Goal: Check status: Check status

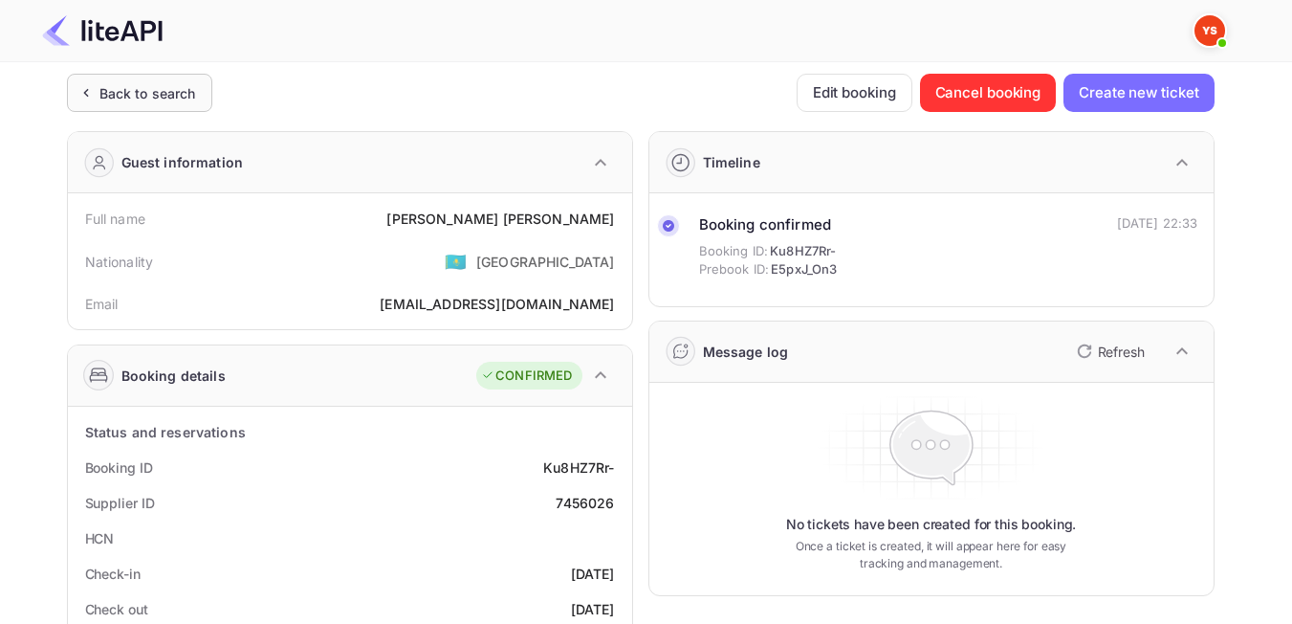
click at [121, 98] on div "Back to search" at bounding box center [147, 93] width 97 height 20
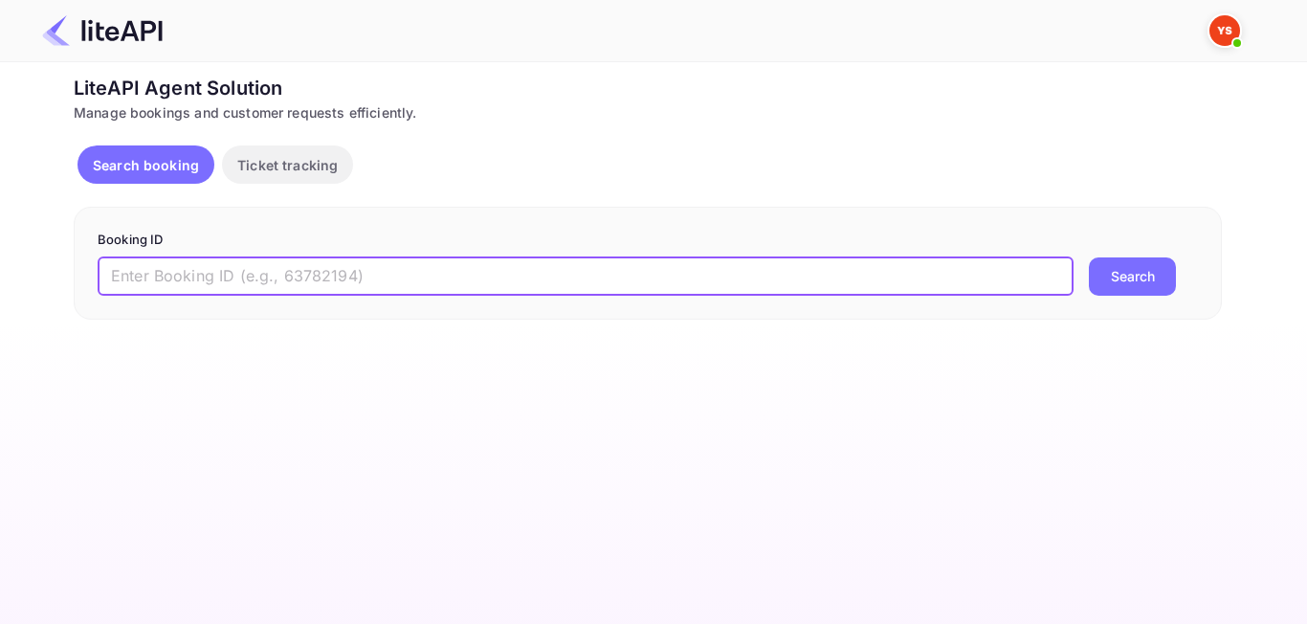
paste input "8258486"
click at [116, 272] on input "8258486" at bounding box center [586, 276] width 976 height 38
type input "8258486"
click at [1096, 266] on button "Search" at bounding box center [1132, 276] width 87 height 38
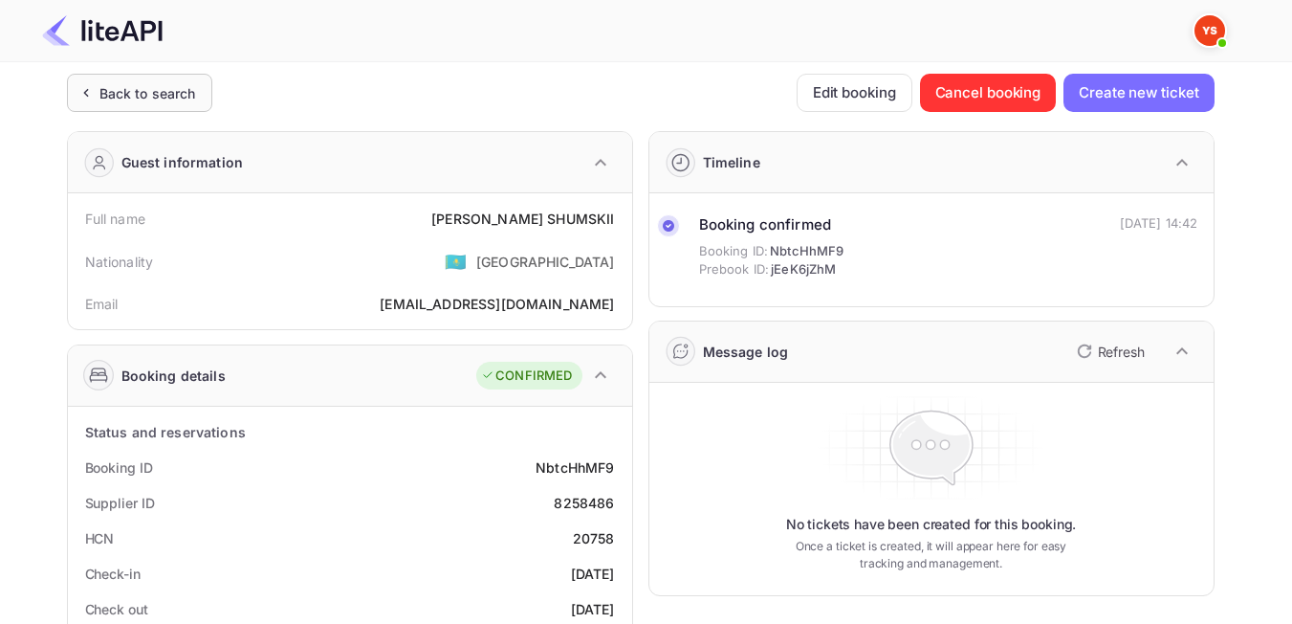
click at [107, 97] on div "Back to search" at bounding box center [147, 93] width 97 height 20
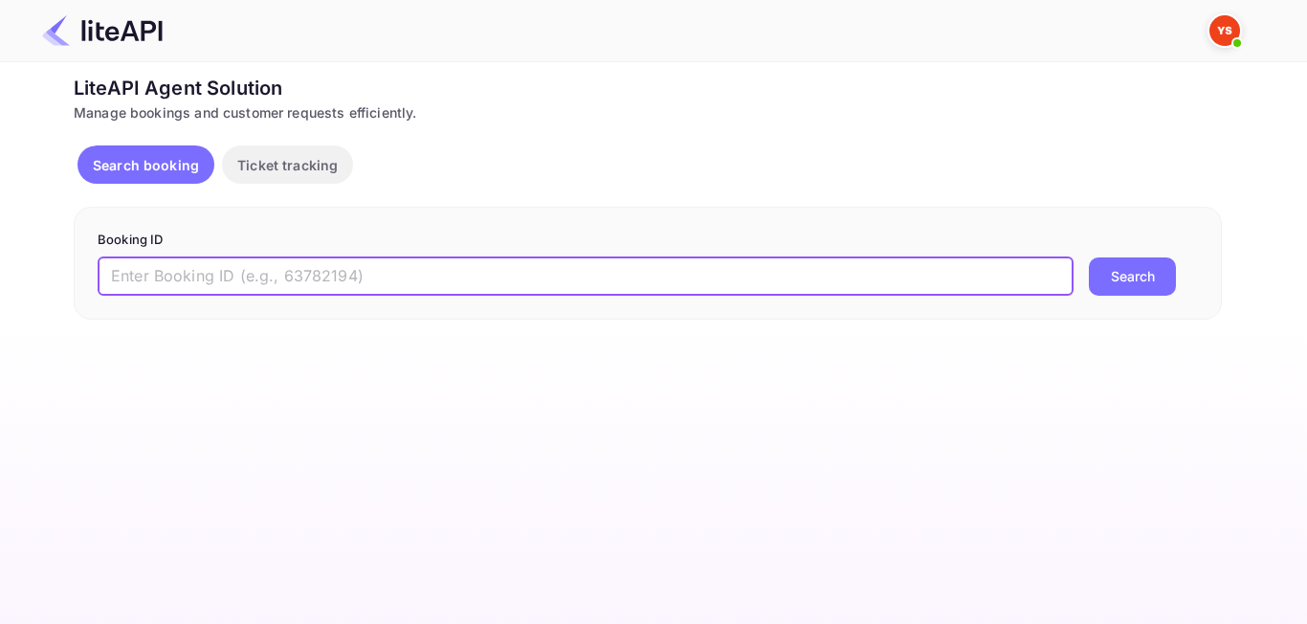
paste input "8797178"
click at [114, 275] on input "8797178" at bounding box center [586, 276] width 976 height 38
type input "8797178"
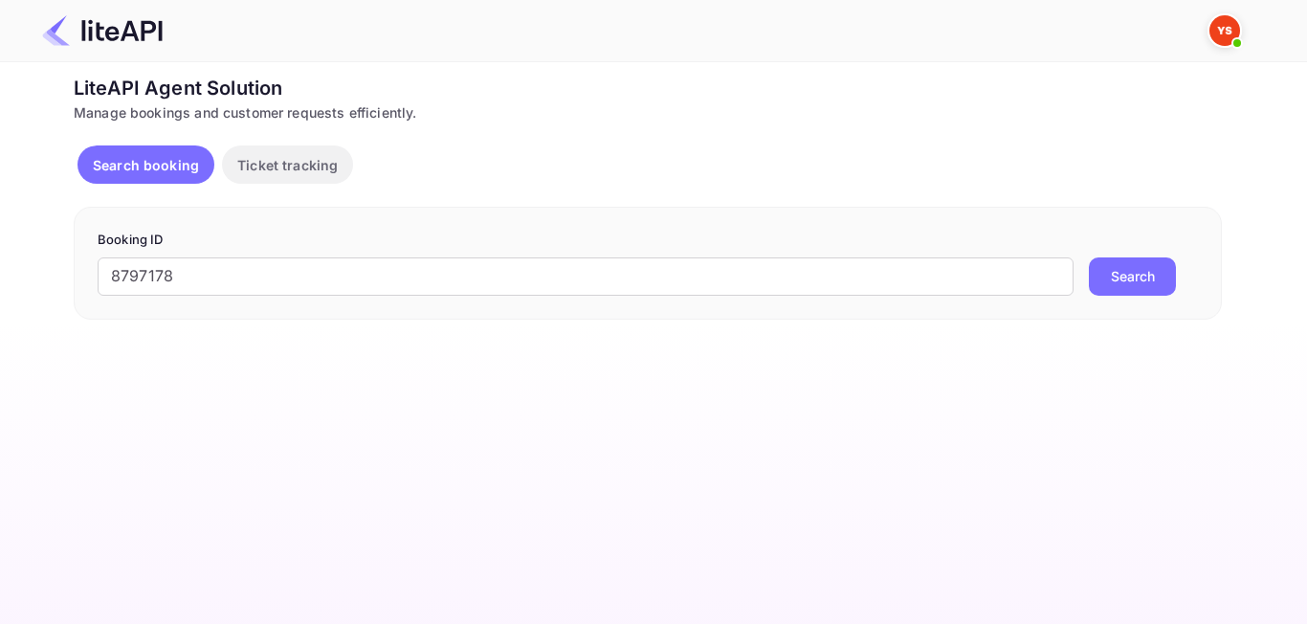
click at [1159, 279] on button "Search" at bounding box center [1132, 276] width 87 height 38
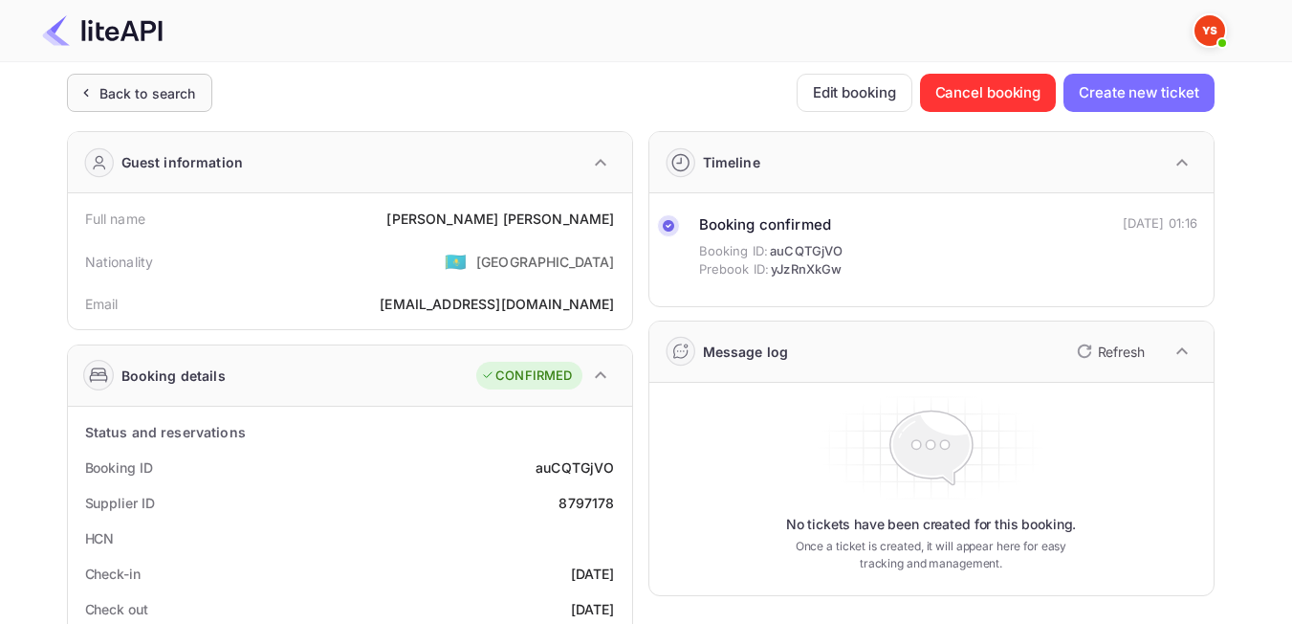
click at [111, 94] on div "Back to search" at bounding box center [147, 93] width 97 height 20
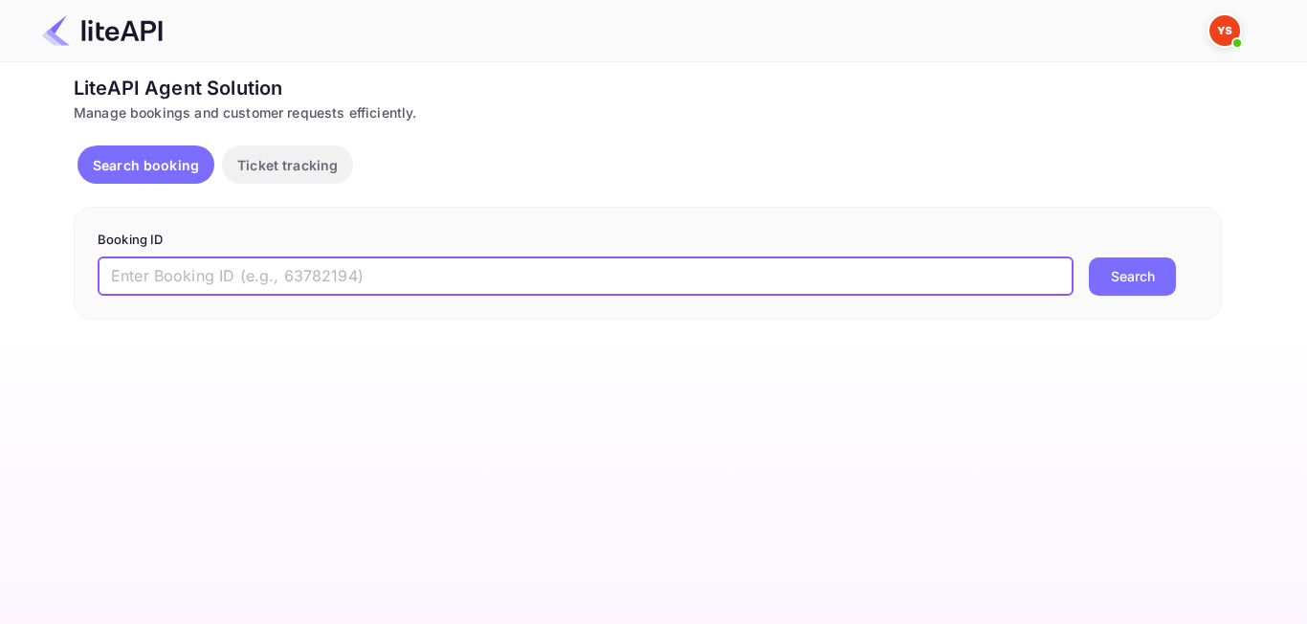
paste input "8775304"
type input "8775304"
click at [1120, 292] on button "Search" at bounding box center [1132, 276] width 87 height 38
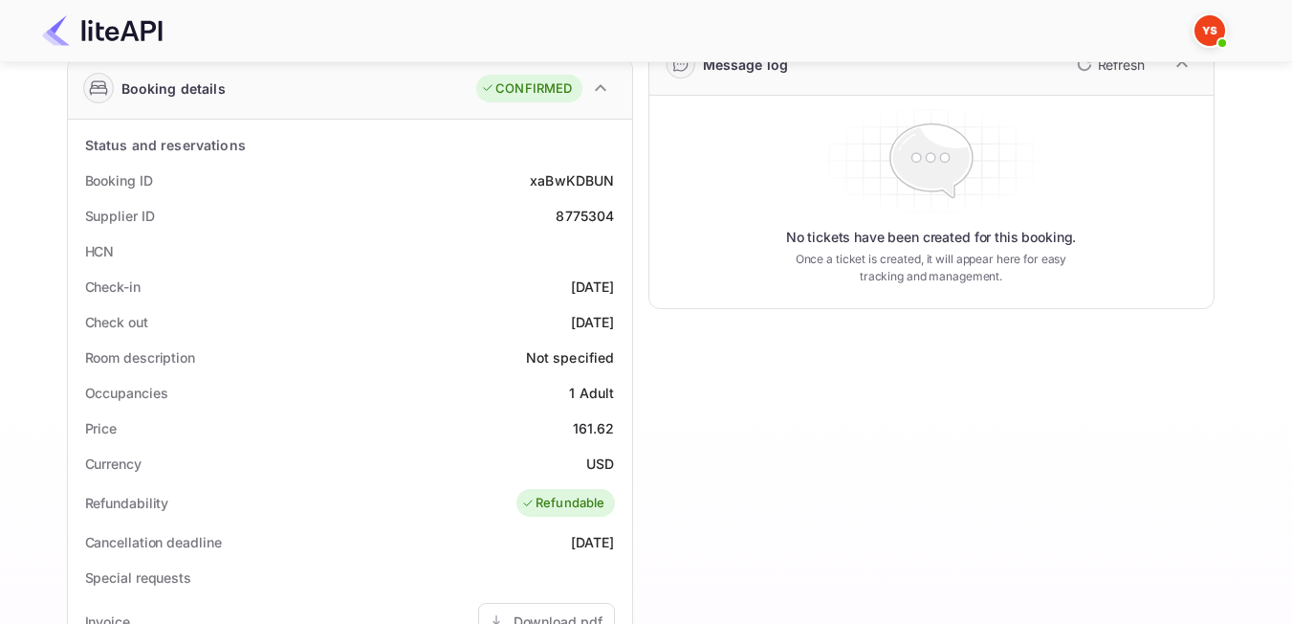
scroll to position [478, 0]
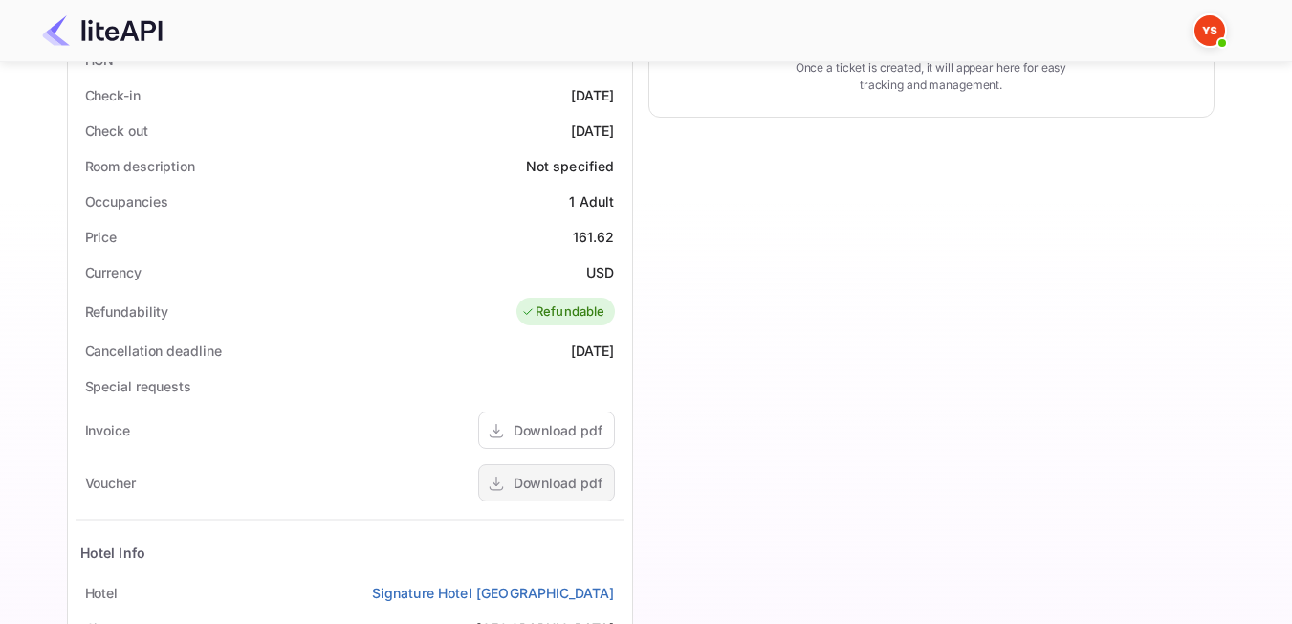
click at [571, 486] on div "Download pdf" at bounding box center [558, 483] width 89 height 20
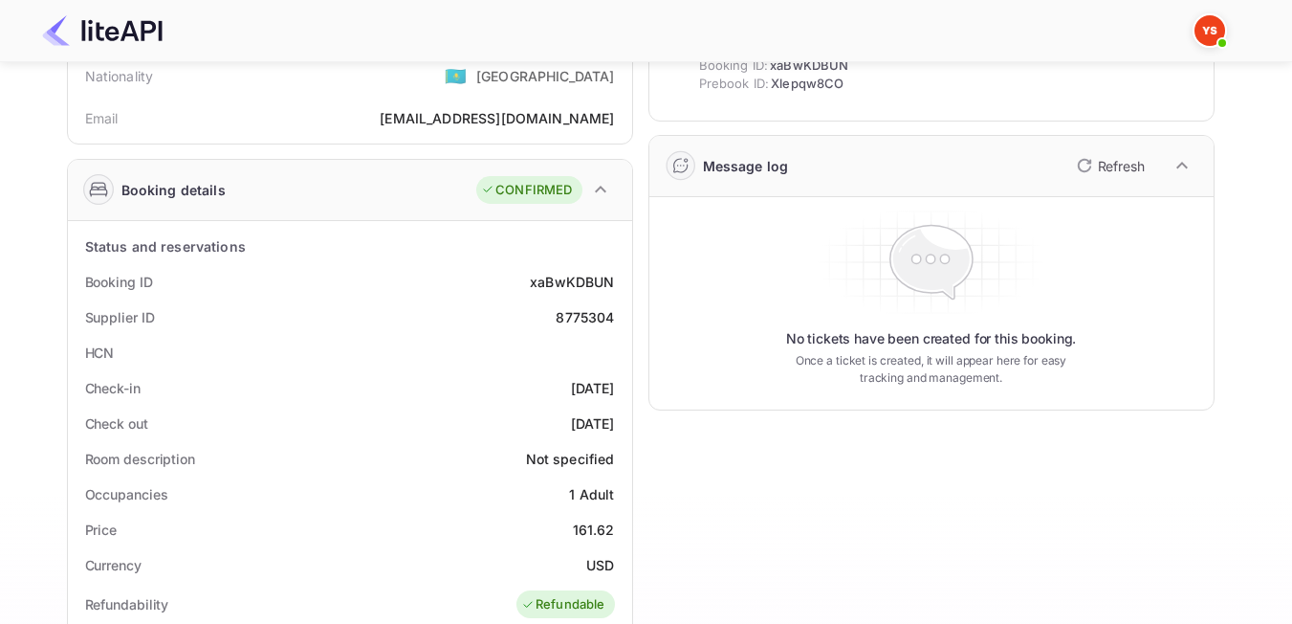
scroll to position [96, 0]
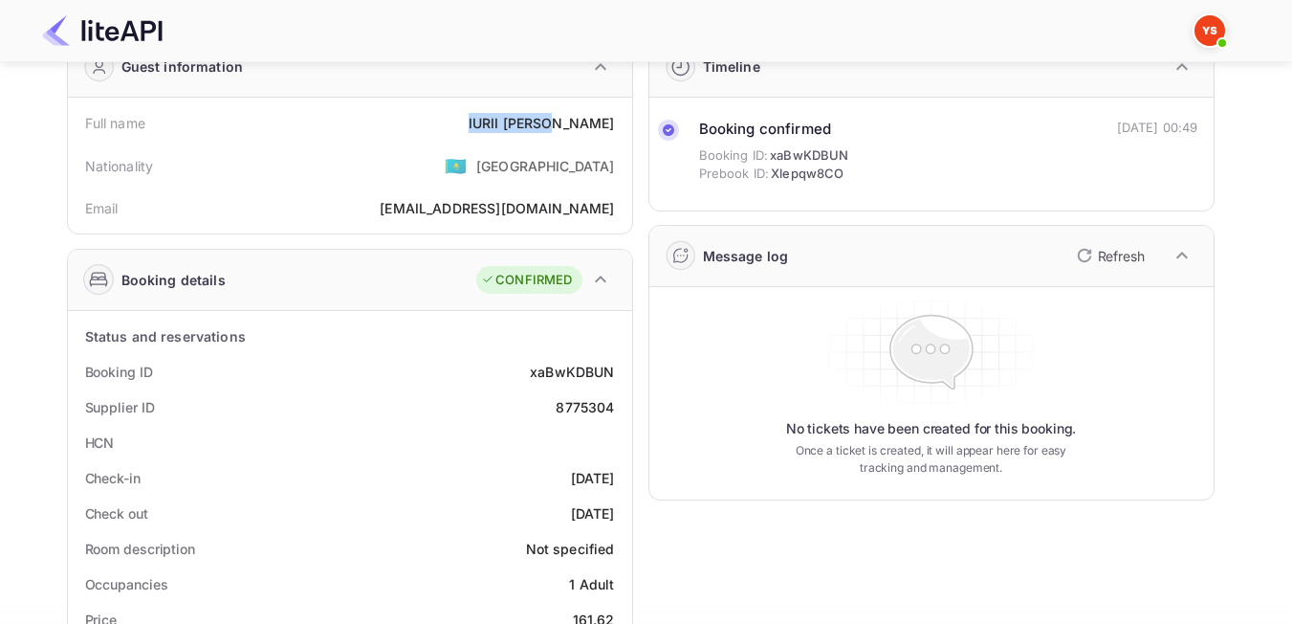
drag, startPoint x: 601, startPoint y: 119, endPoint x: 527, endPoint y: 119, distance: 73.7
click at [527, 119] on div "Full name [PERSON_NAME]" at bounding box center [350, 122] width 549 height 35
copy div "[PERSON_NAME]"
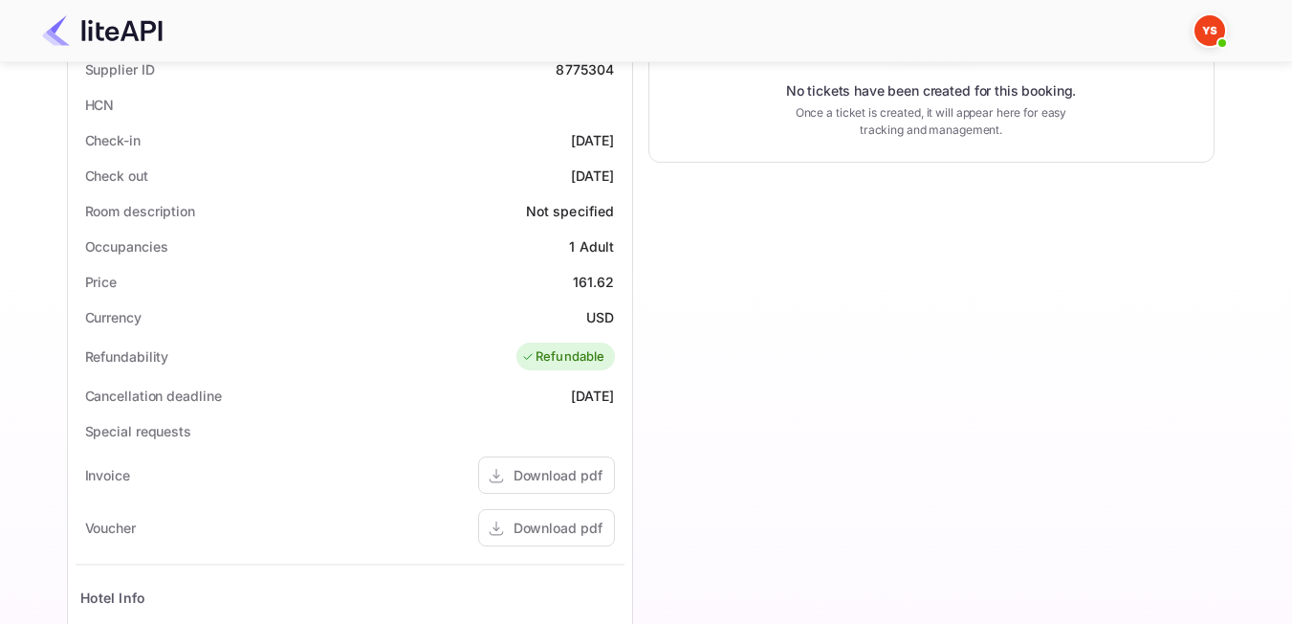
scroll to position [478, 0]
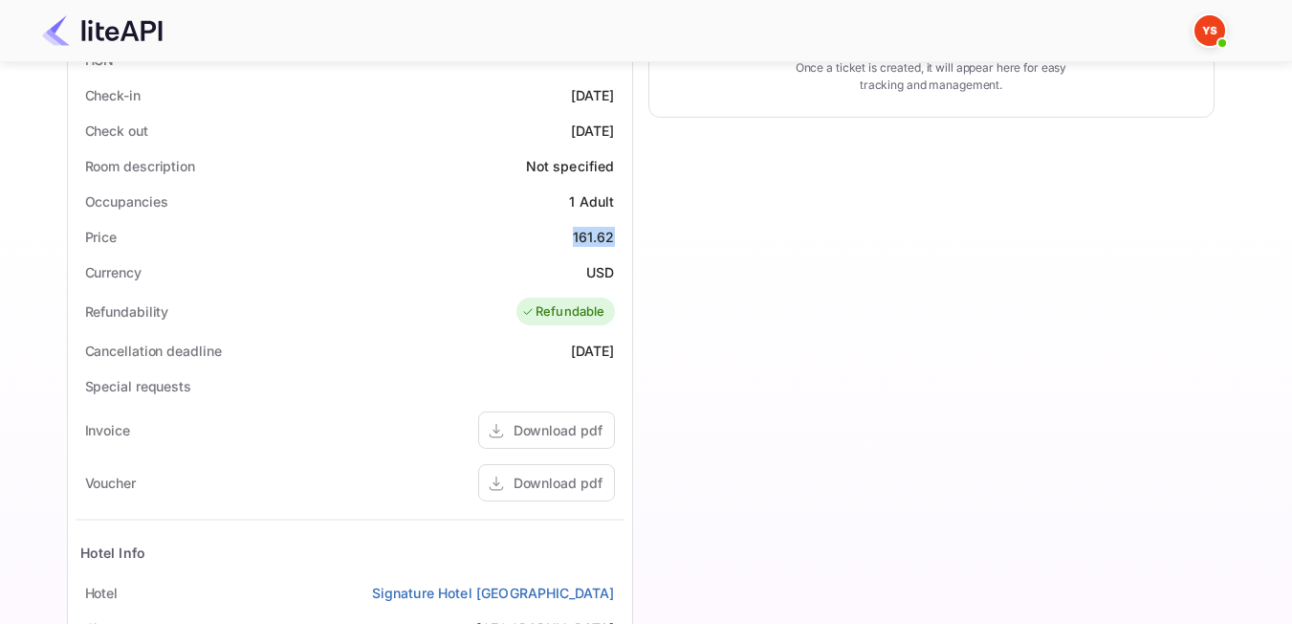
drag, startPoint x: 586, startPoint y: 232, endPoint x: 618, endPoint y: 244, distance: 33.6
click at [618, 244] on div "Price 161.62" at bounding box center [350, 236] width 549 height 35
copy div "161.62"
drag, startPoint x: 585, startPoint y: 266, endPoint x: 612, endPoint y: 267, distance: 27.8
click at [612, 267] on div "Currency USD" at bounding box center [350, 271] width 549 height 35
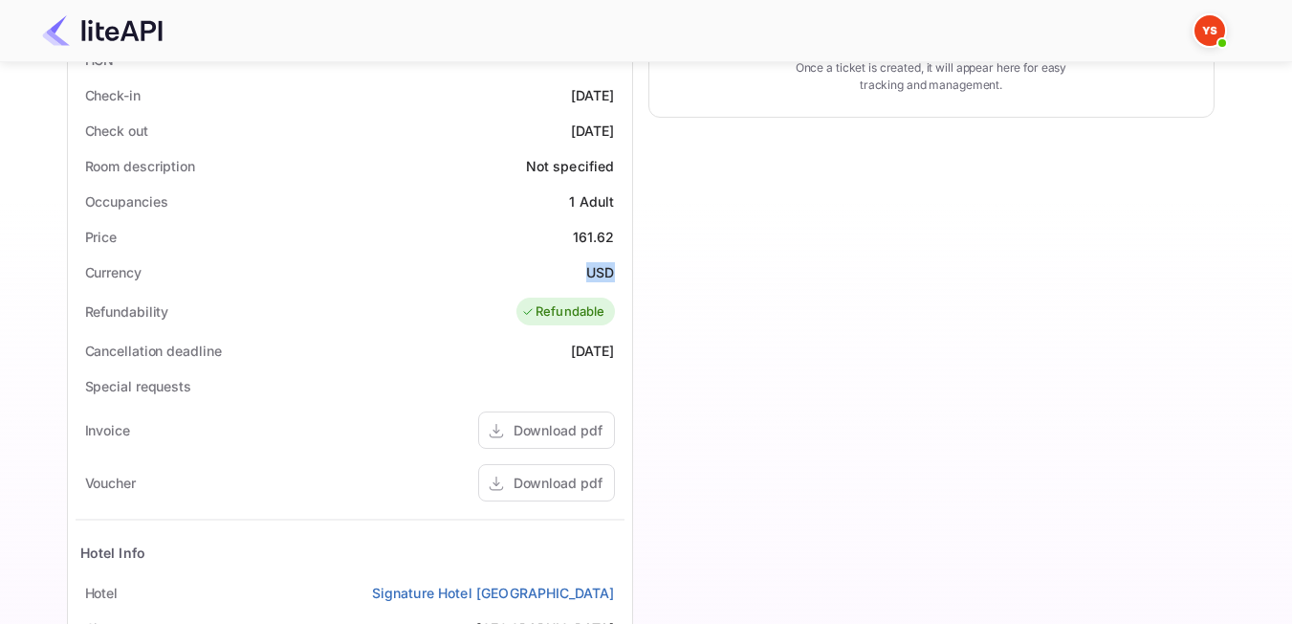
copy div "USD"
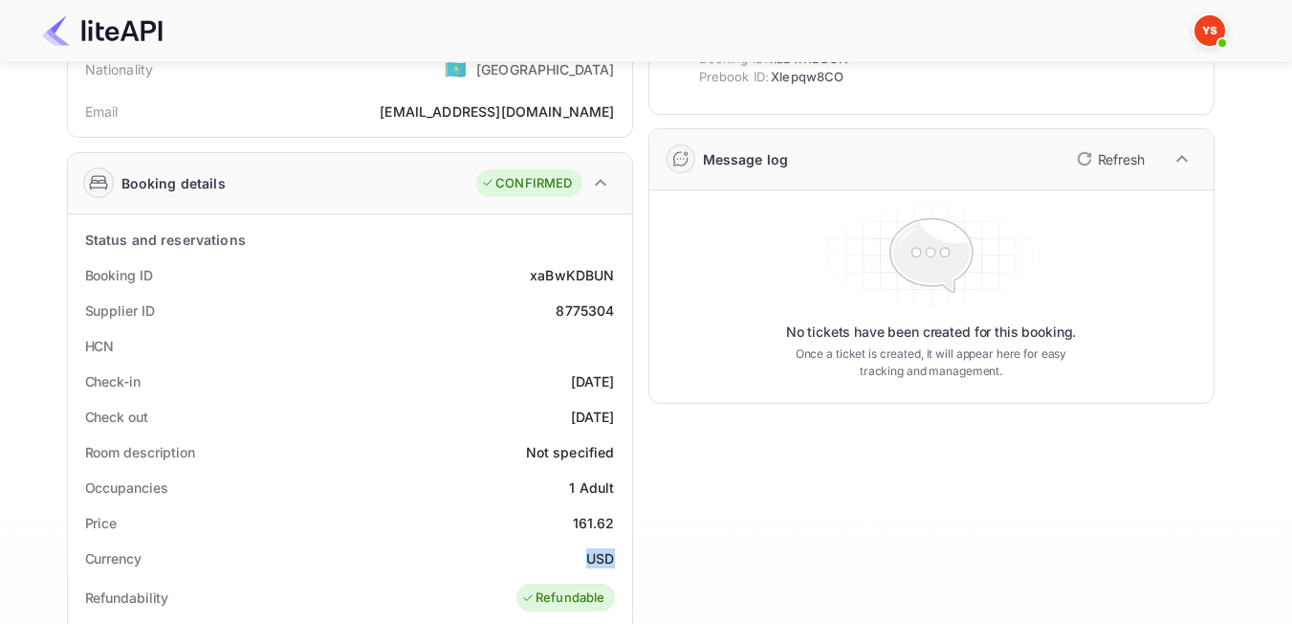
scroll to position [191, 0]
drag, startPoint x: 613, startPoint y: 311, endPoint x: 559, endPoint y: 311, distance: 54.5
click at [559, 311] on div "8775304" at bounding box center [585, 311] width 58 height 20
copy div "8775304"
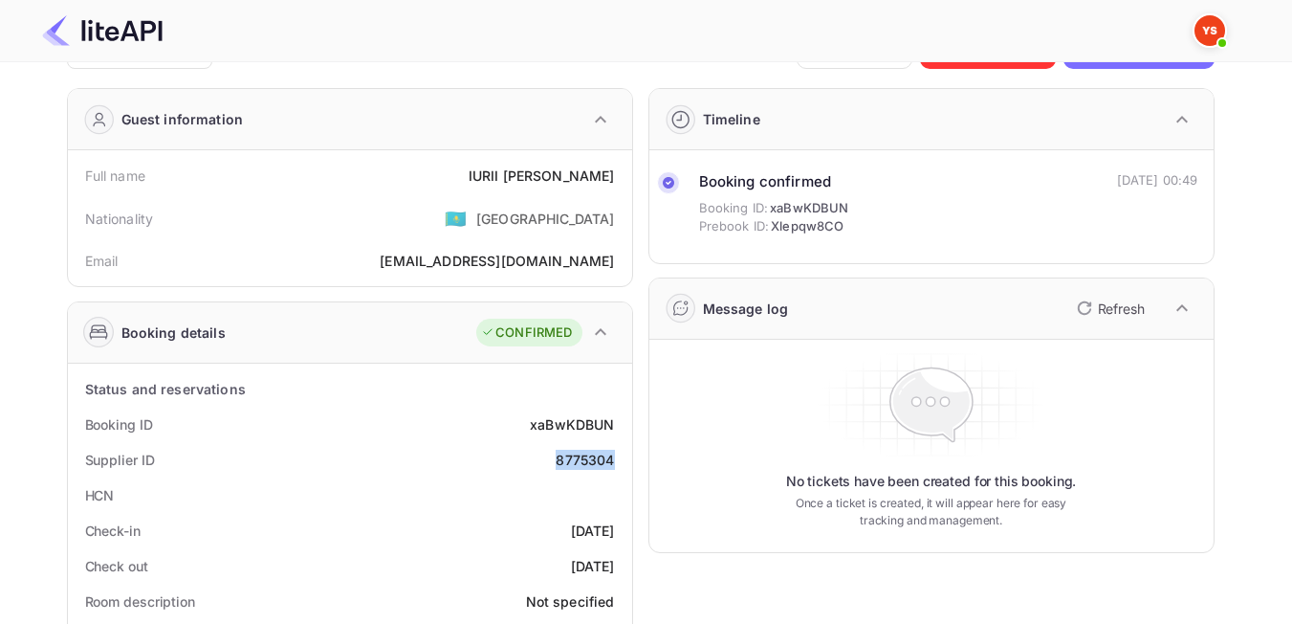
scroll to position [0, 0]
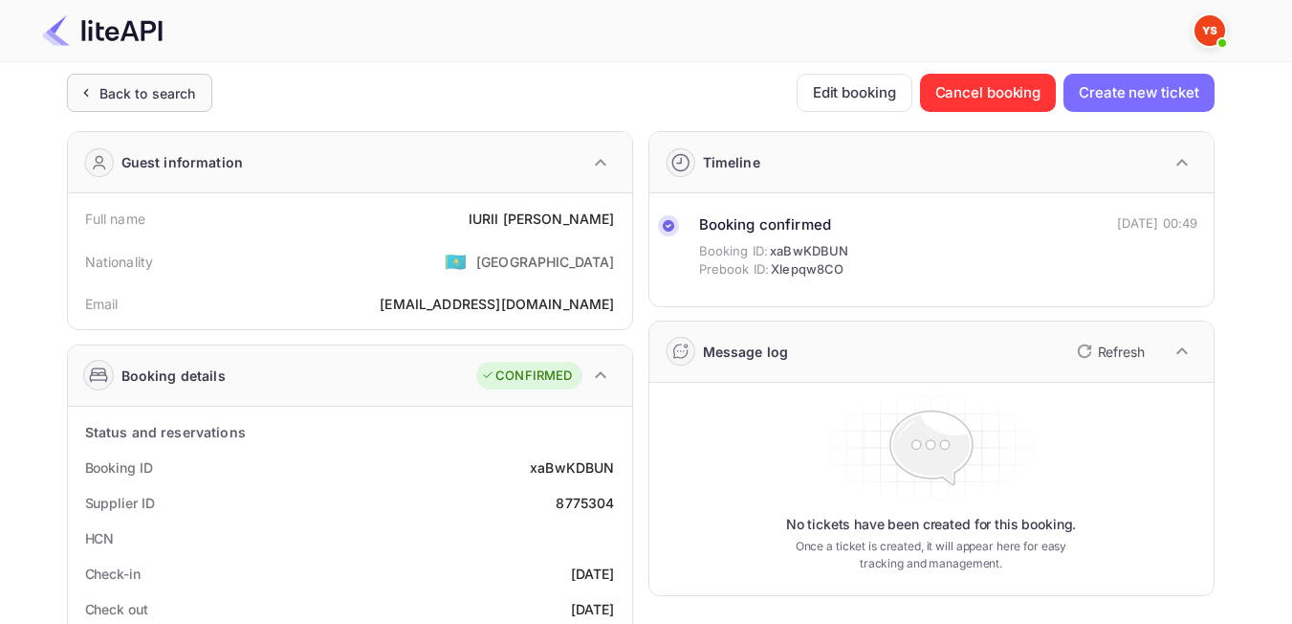
click at [96, 111] on div "Back to search" at bounding box center [139, 93] width 145 height 38
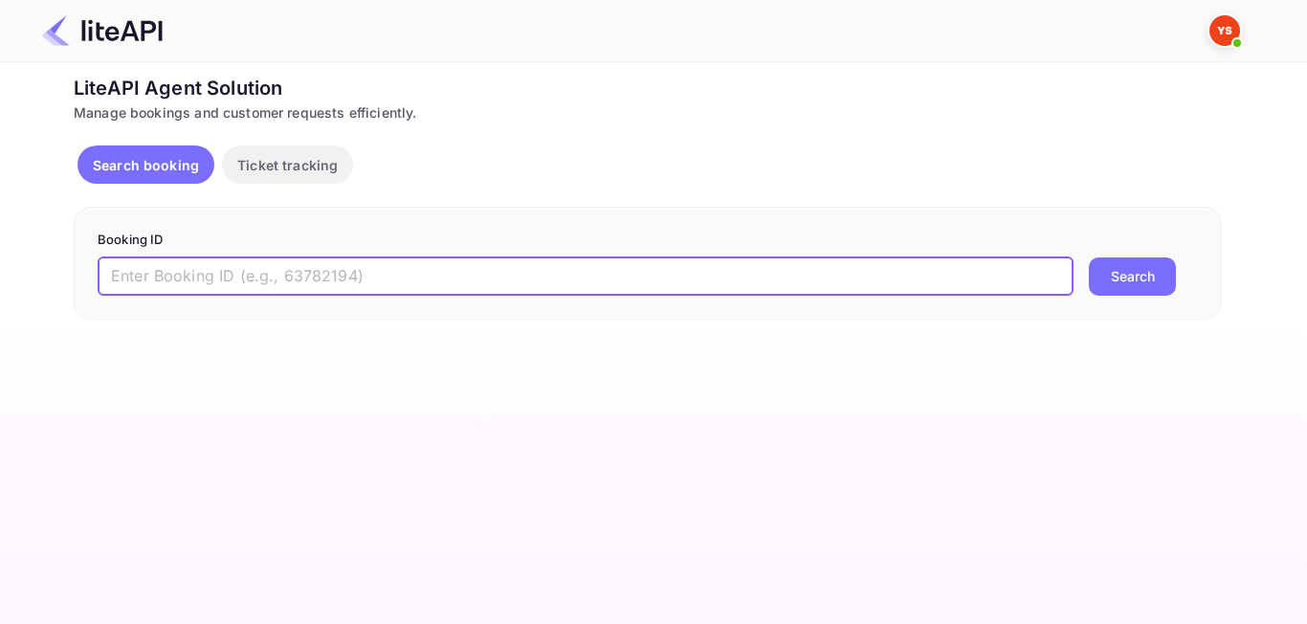
paste input "8174577"
type input "8174577"
click at [1135, 302] on div "Booking ID 8174577 ​ Search" at bounding box center [648, 263] width 1148 height 113
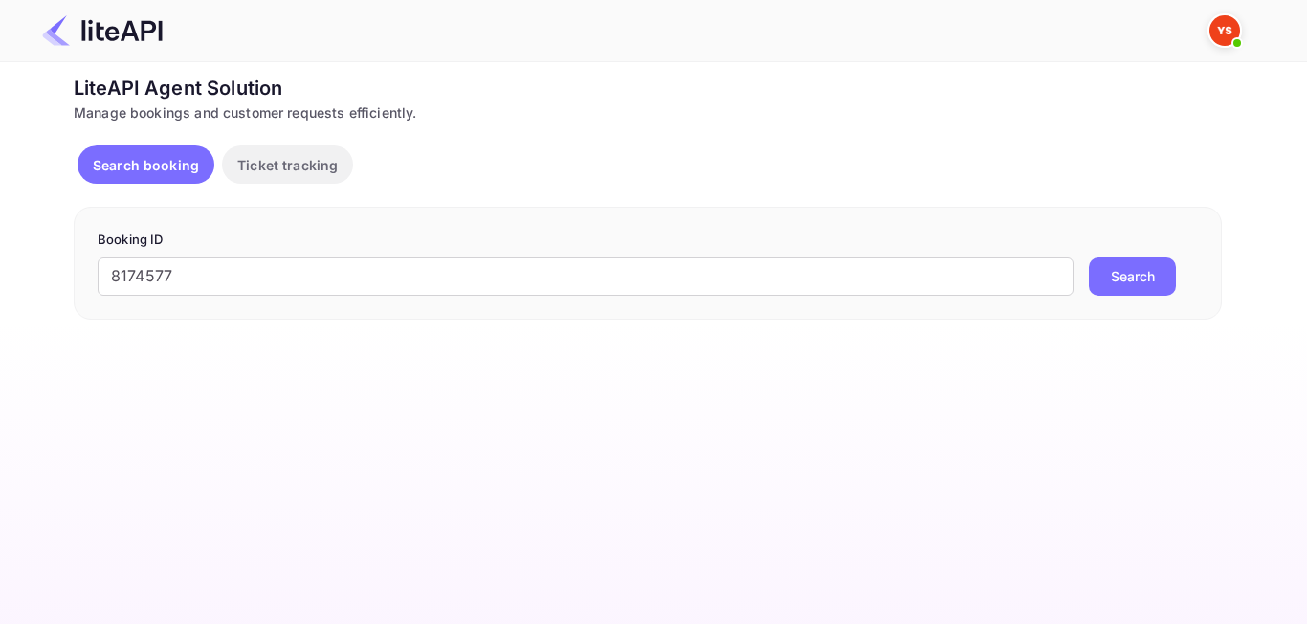
click at [1132, 284] on button "Search" at bounding box center [1132, 276] width 87 height 38
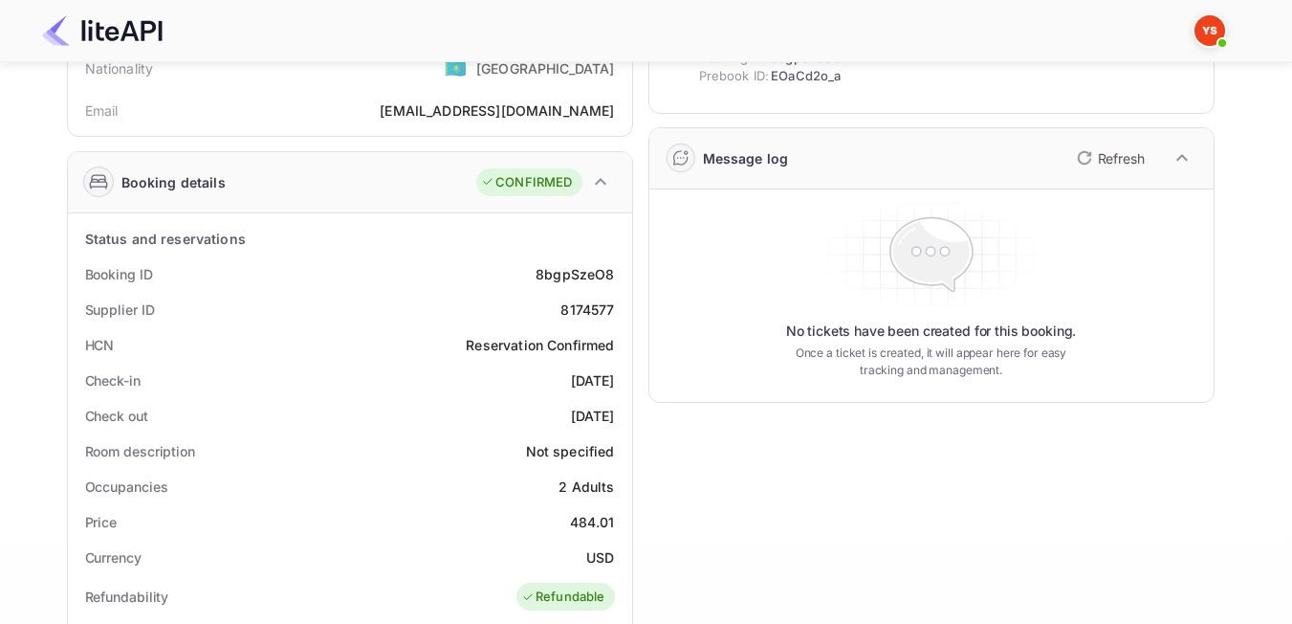
scroll to position [191, 0]
